Goal: Information Seeking & Learning: Learn about a topic

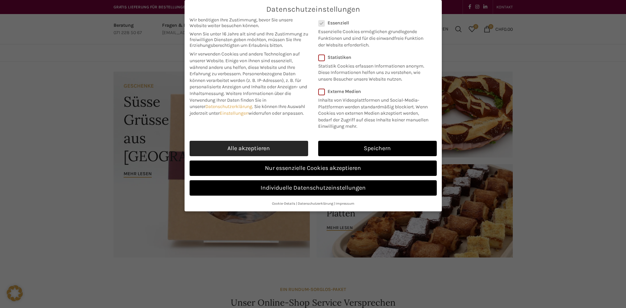
click at [226, 143] on link "Alle akzeptieren" at bounding box center [248, 148] width 118 height 15
checkbox input "true"
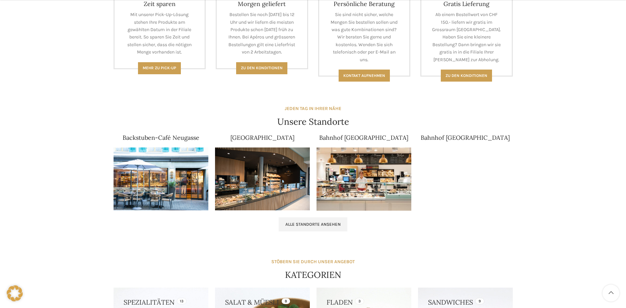
scroll to position [341, 0]
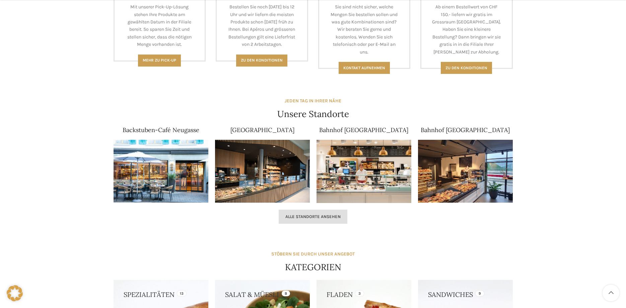
click at [303, 217] on span "Alle Standorte ansehen" at bounding box center [312, 216] width 55 height 5
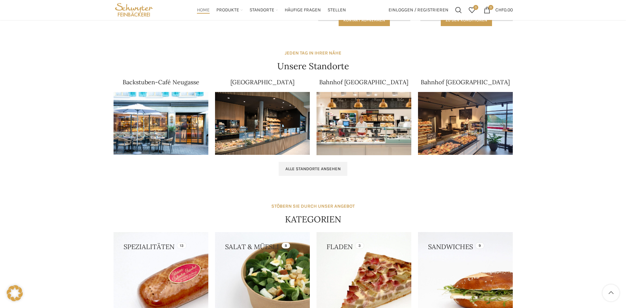
scroll to position [307, 0]
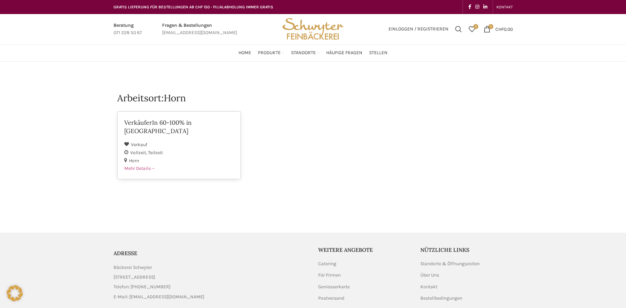
click at [141, 166] on span "Mehr Details" at bounding box center [139, 169] width 31 height 6
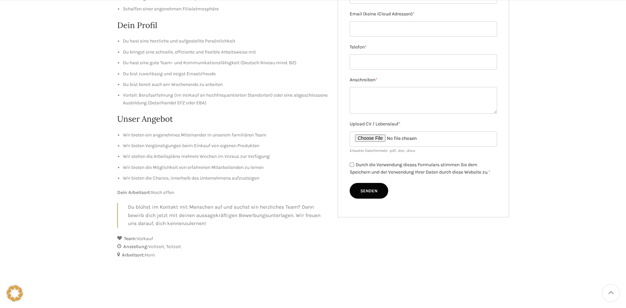
scroll to position [239, 0]
